Goal: Task Accomplishment & Management: Use online tool/utility

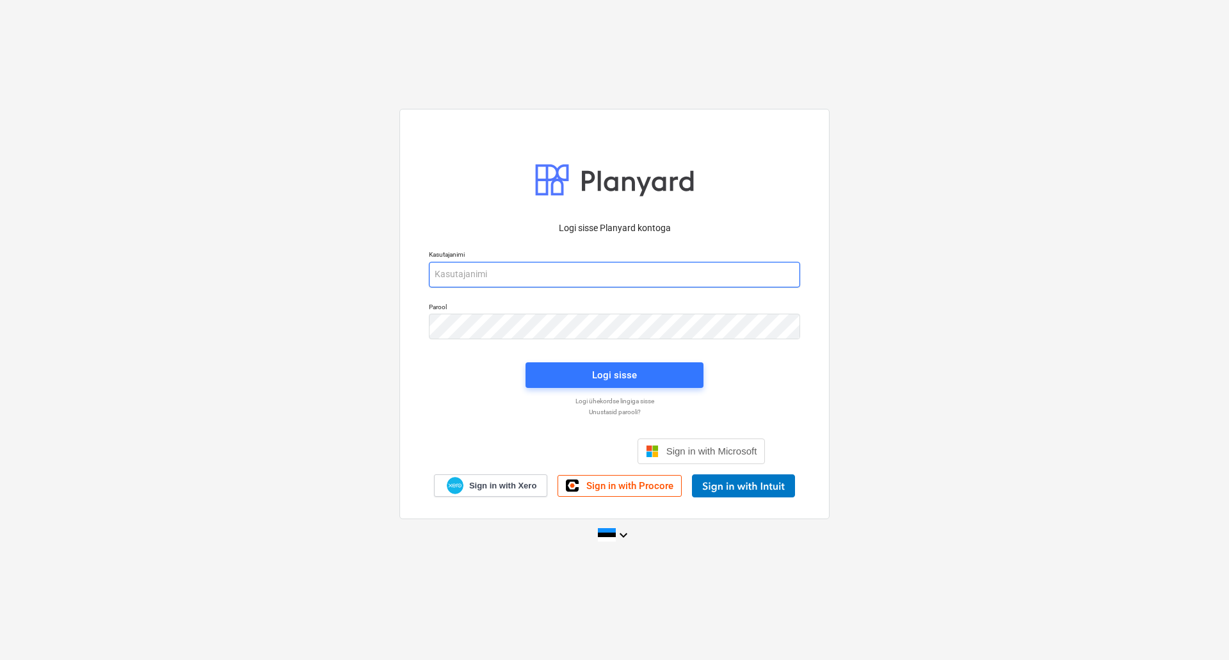
click at [577, 278] on input "email" at bounding box center [614, 275] width 371 height 26
type input "[EMAIL_ADDRESS][PERSON_NAME][DOMAIN_NAME]"
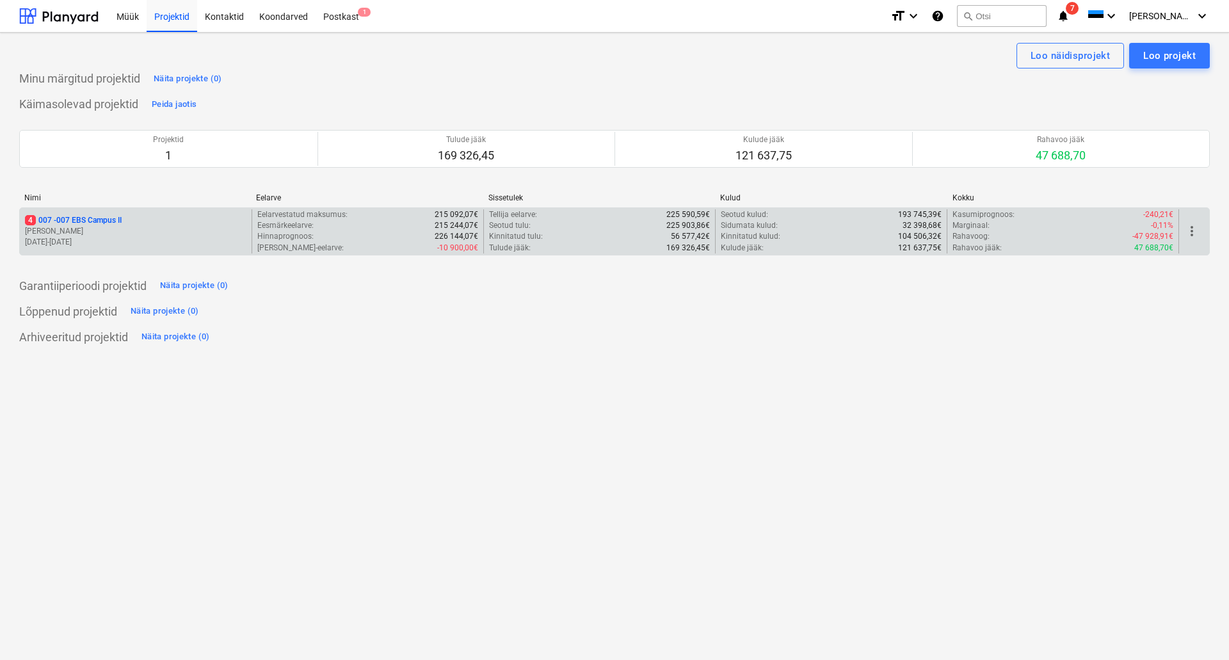
click at [125, 225] on div "4 007 - 007 EBS Campus II" at bounding box center [136, 220] width 222 height 11
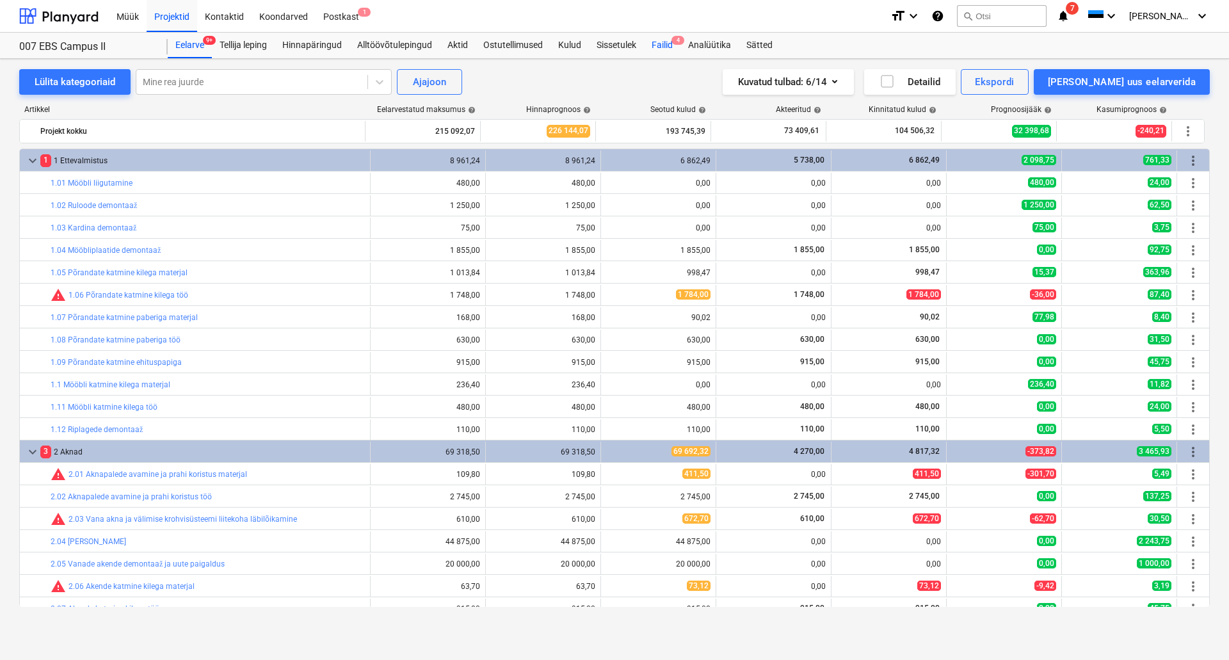
click at [665, 40] on div "Failid 4" at bounding box center [662, 46] width 36 height 26
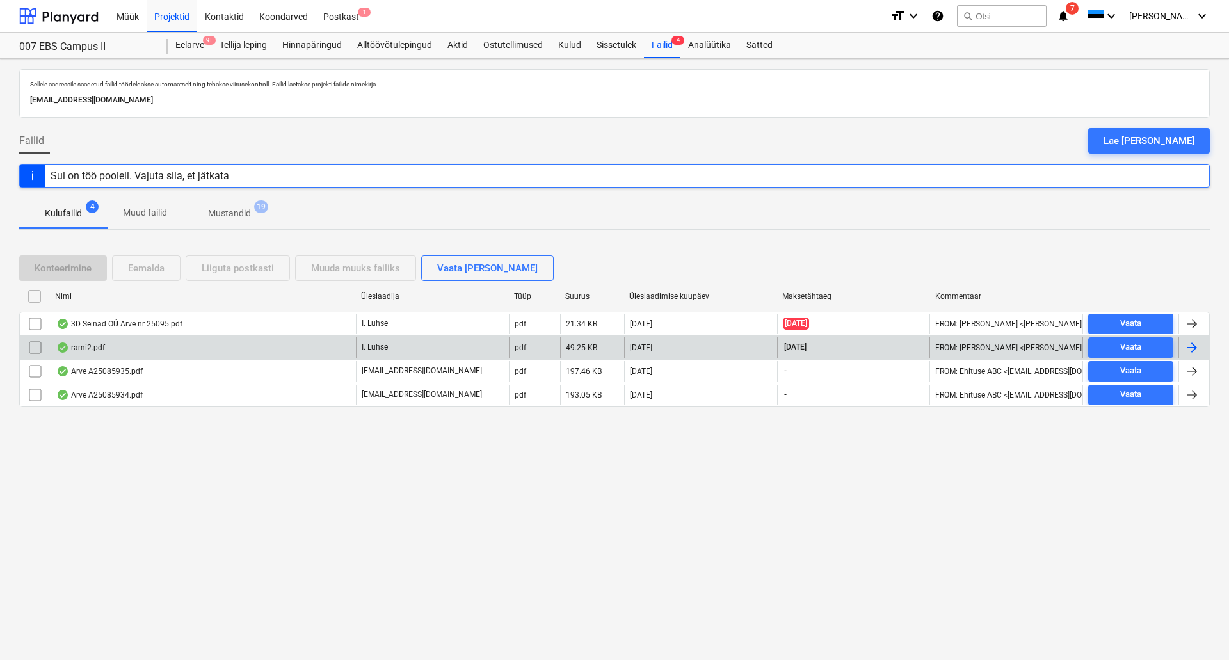
click at [79, 344] on div "rami2.pdf" at bounding box center [80, 348] width 49 height 10
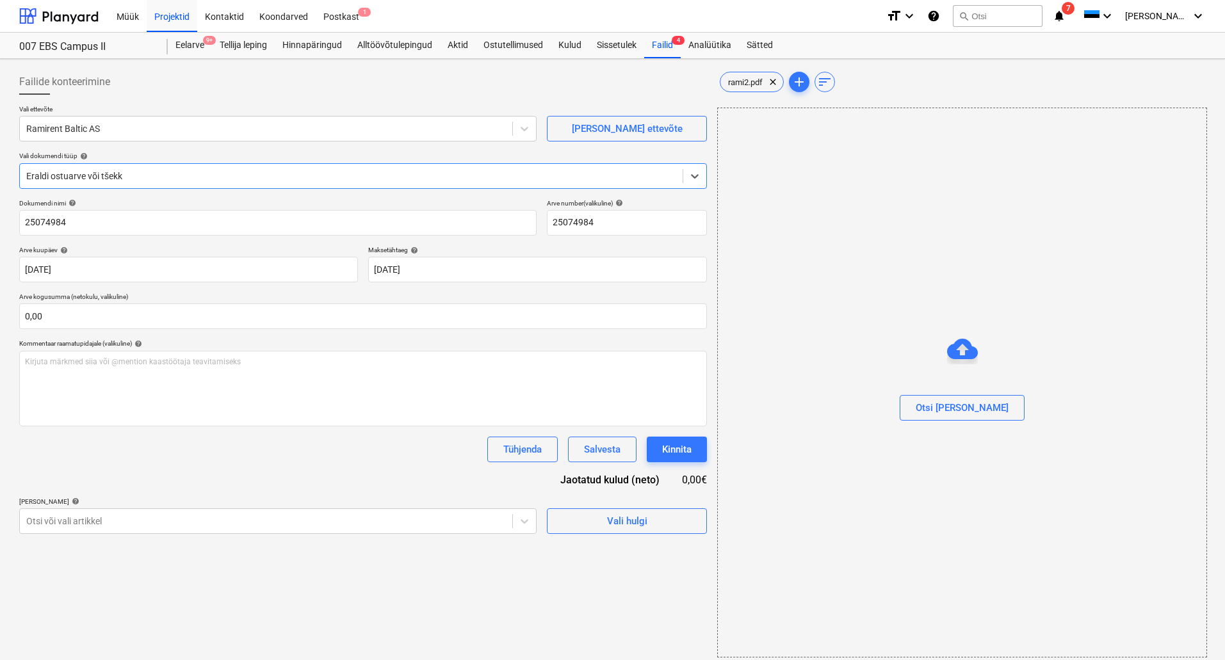
type input "25074984"
type input "[DATE]"
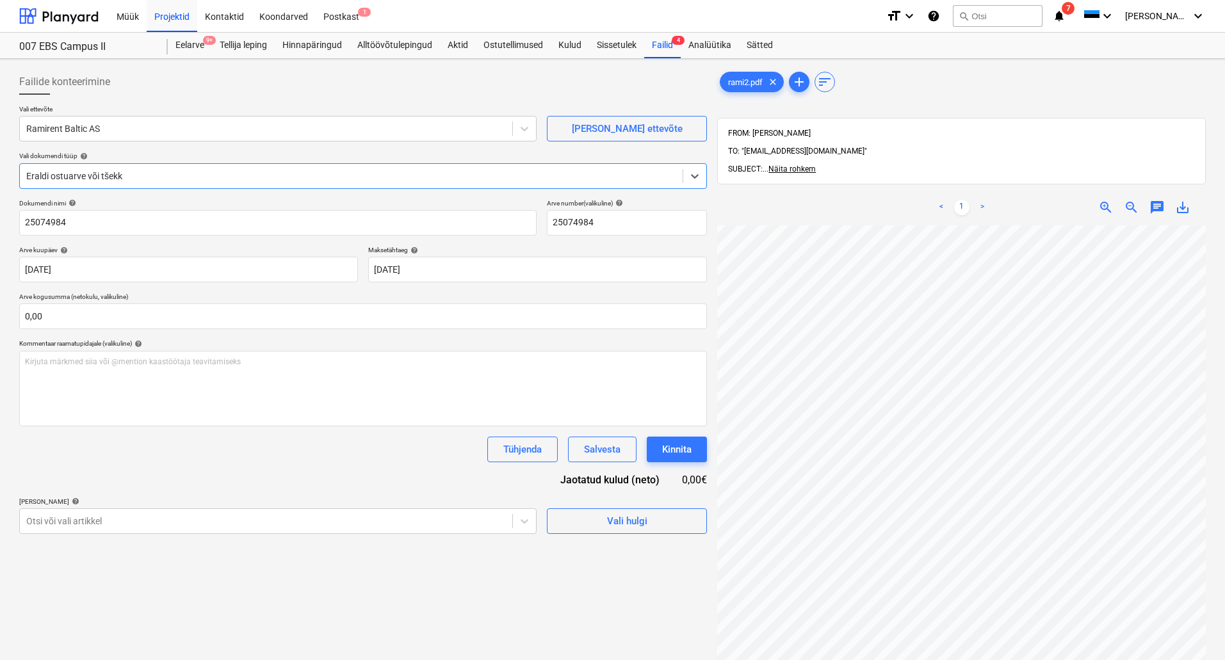
scroll to position [0, 90]
